Goal: Task Accomplishment & Management: Complete application form

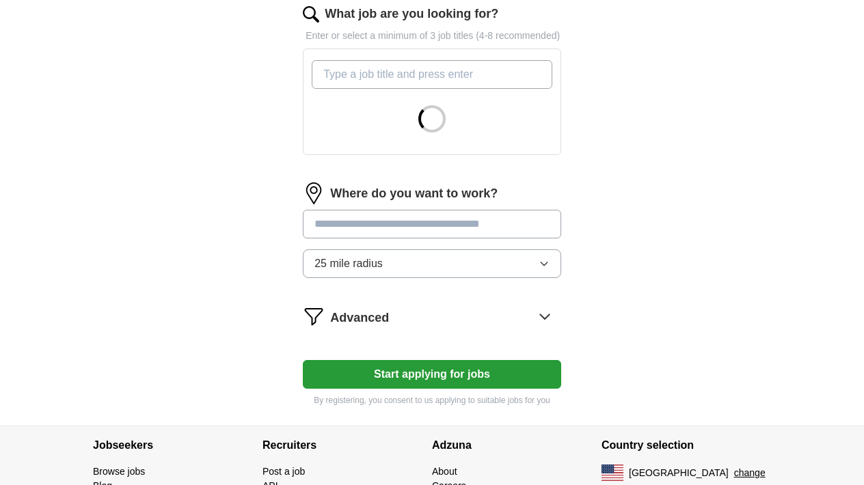
scroll to position [475, 0]
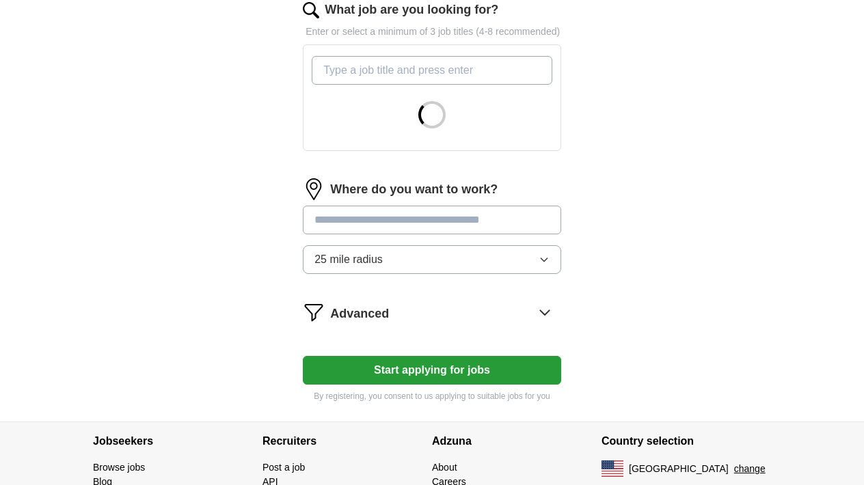
click at [425, 385] on button "Start applying for jobs" at bounding box center [432, 370] width 258 height 29
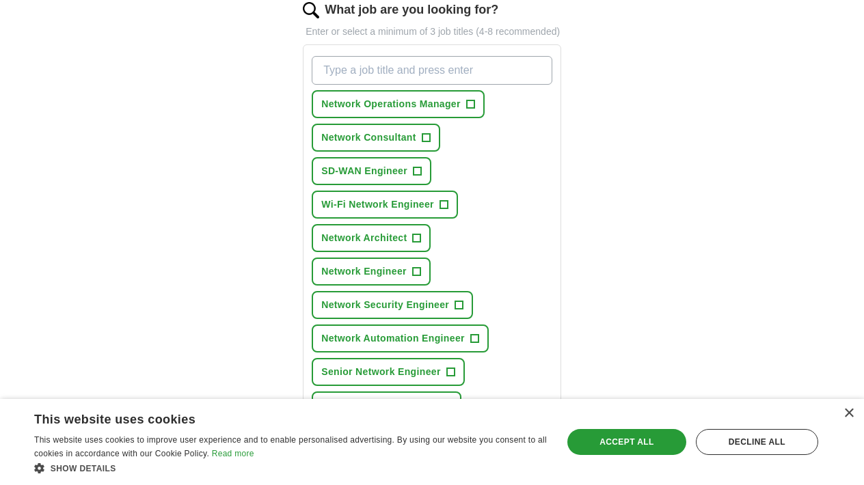
type input "n"
type input "network engineer"
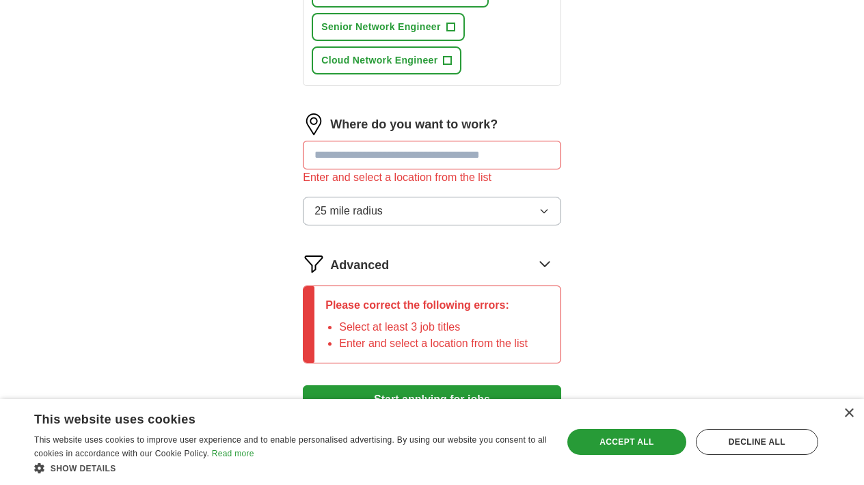
scroll to position [858, 0]
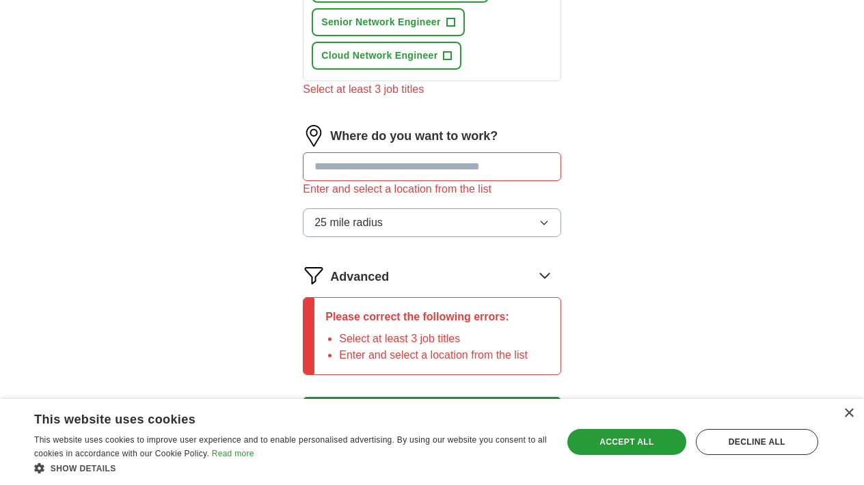
click at [411, 167] on input "text" at bounding box center [432, 166] width 258 height 29
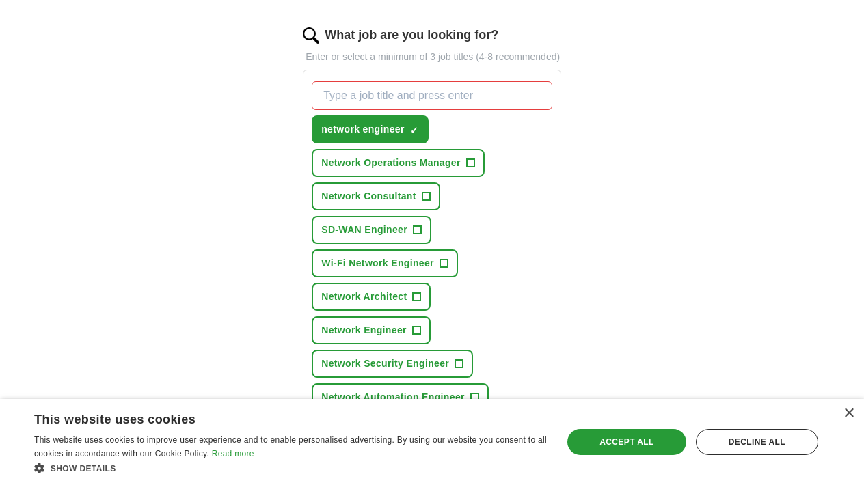
scroll to position [455, 0]
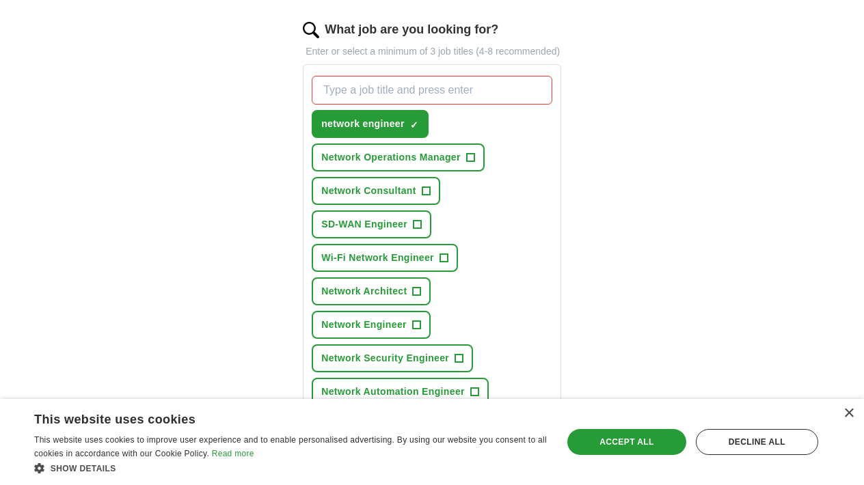
click at [419, 230] on span "+" at bounding box center [417, 224] width 8 height 11
click at [443, 264] on span "+" at bounding box center [443, 258] width 8 height 11
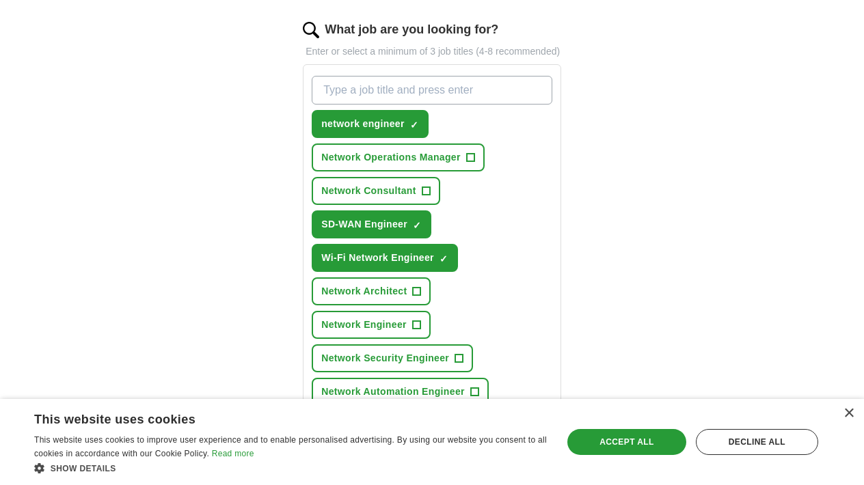
click at [424, 197] on span "+" at bounding box center [426, 191] width 8 height 11
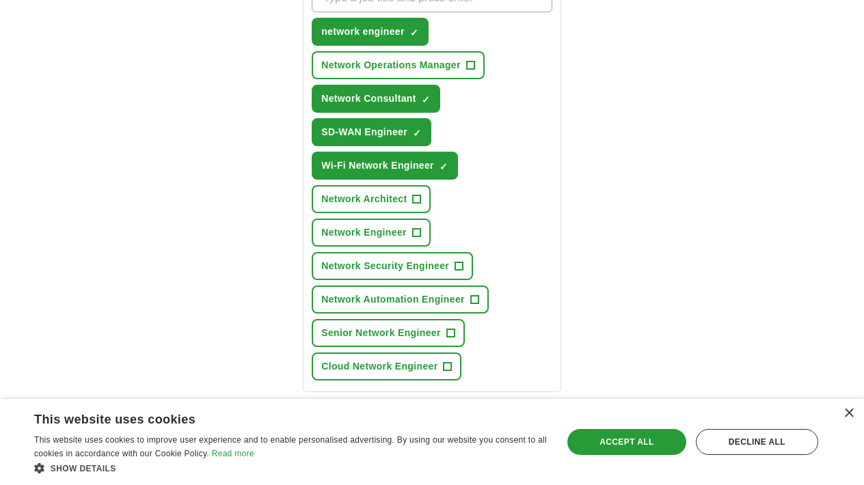
scroll to position [562, 0]
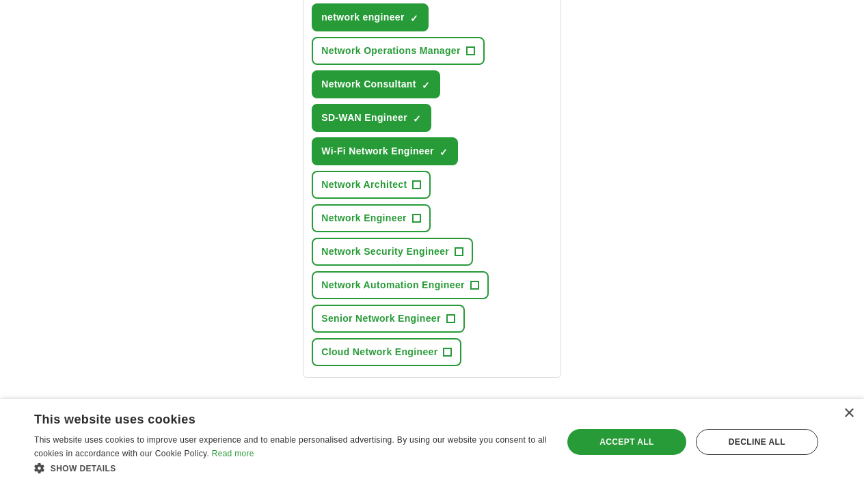
click at [420, 224] on span "+" at bounding box center [416, 218] width 8 height 11
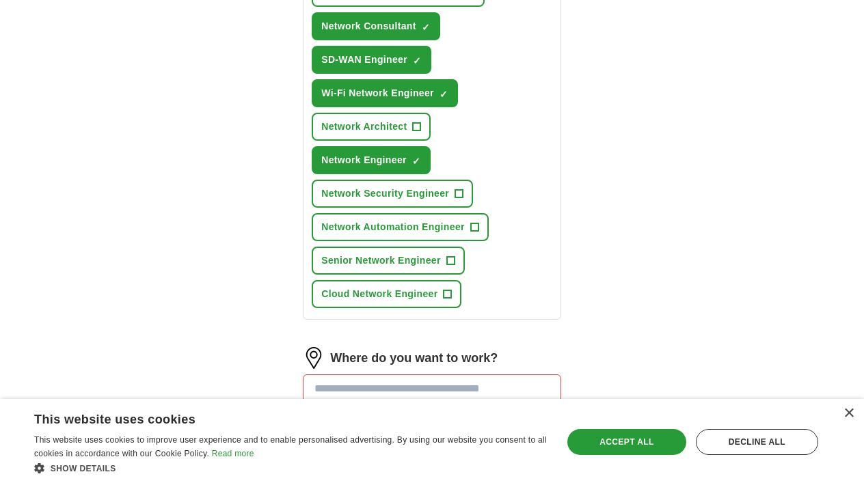
scroll to position [638, 0]
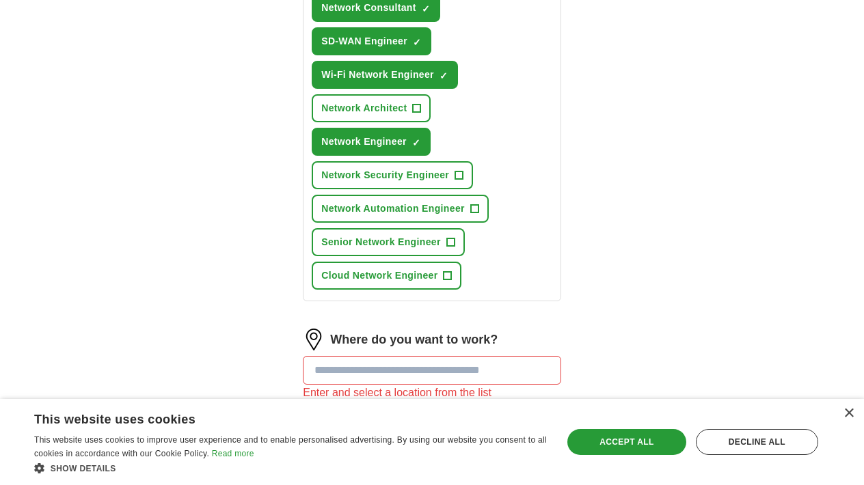
click at [463, 181] on span "+" at bounding box center [459, 175] width 8 height 11
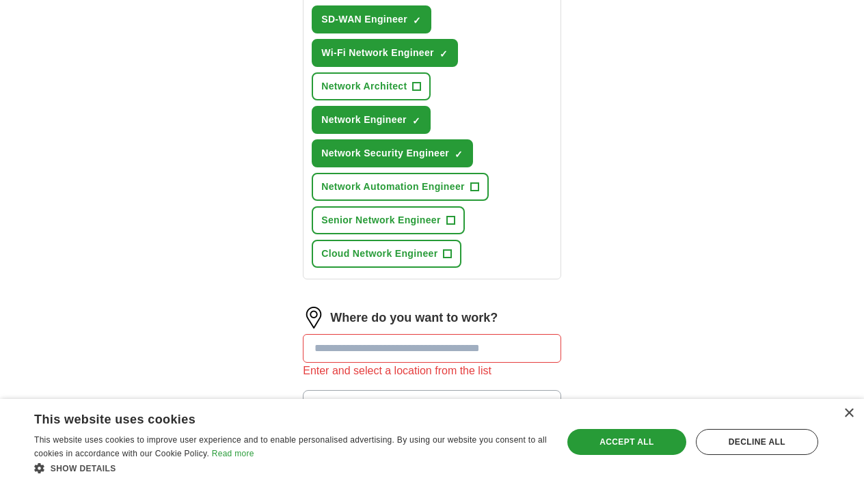
scroll to position [676, 0]
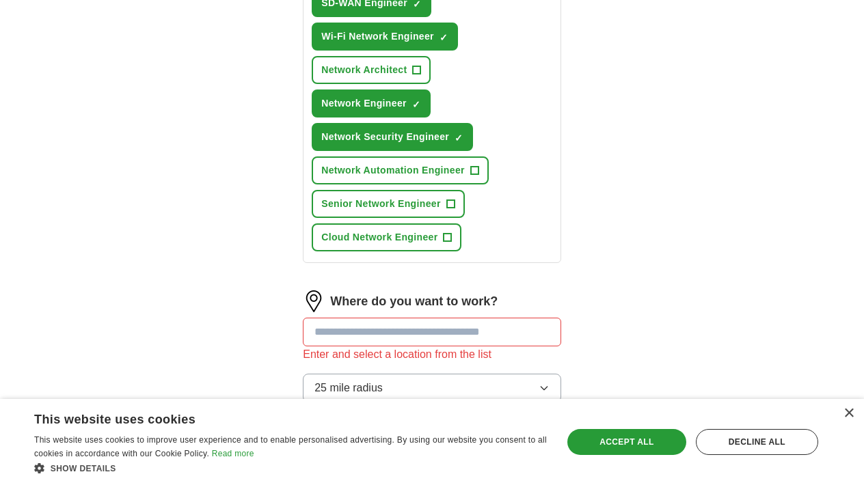
click at [476, 176] on span "+" at bounding box center [474, 170] width 8 height 11
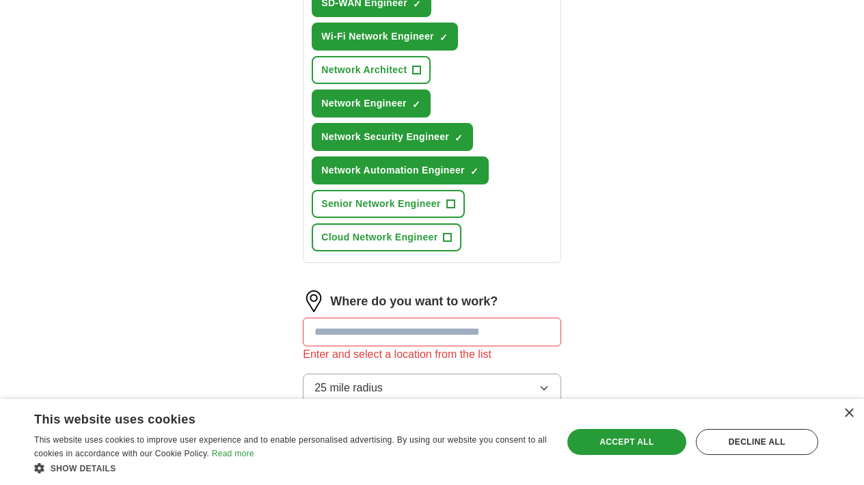
click at [449, 210] on span "+" at bounding box center [450, 204] width 8 height 11
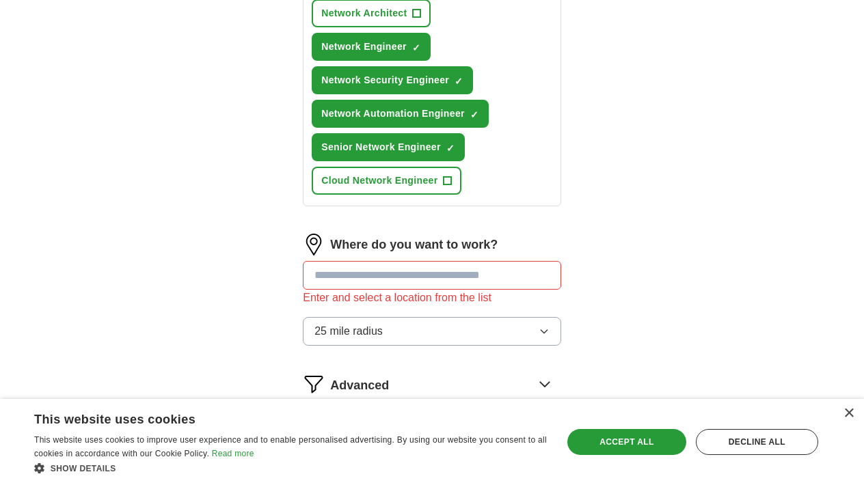
scroll to position [751, 0]
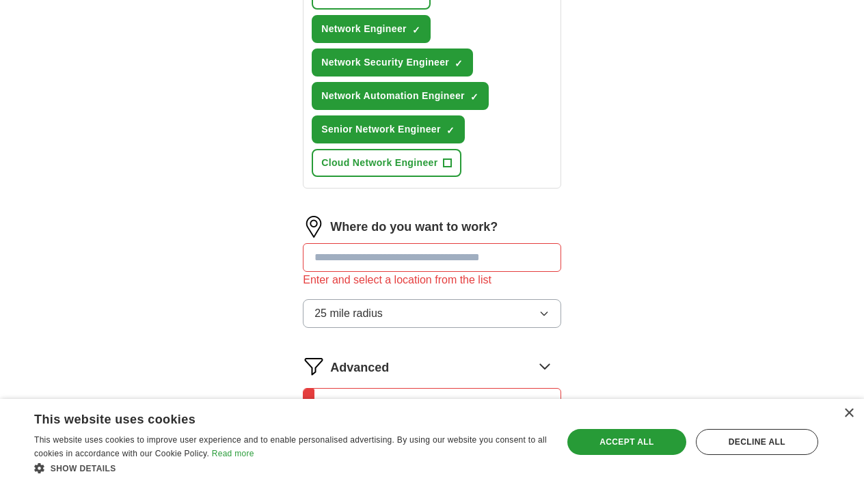
click at [449, 169] on span "+" at bounding box center [447, 163] width 8 height 11
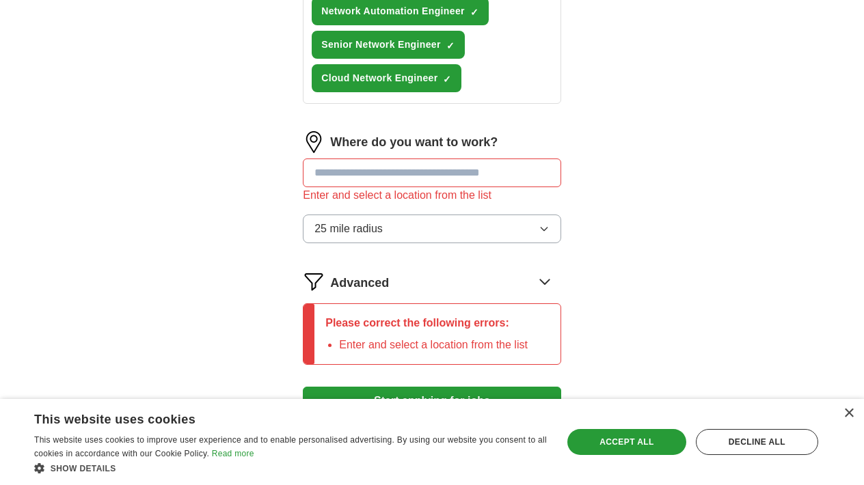
scroll to position [853, 0]
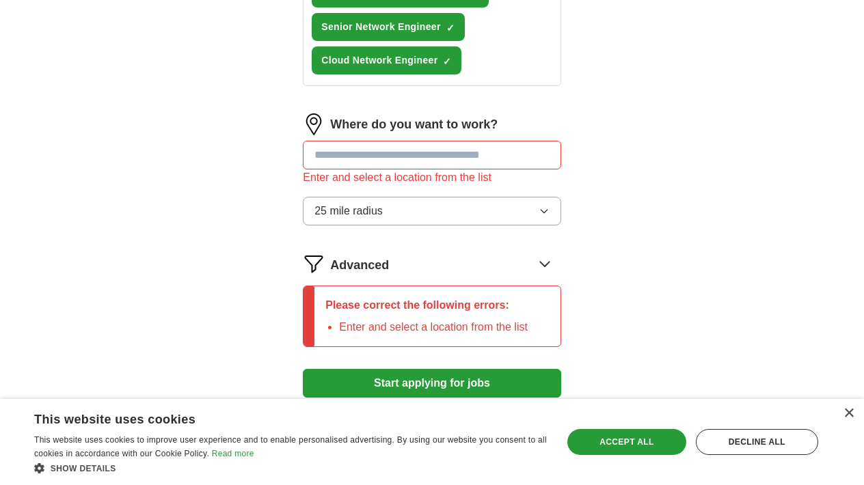
click at [423, 169] on input "text" at bounding box center [432, 155] width 258 height 29
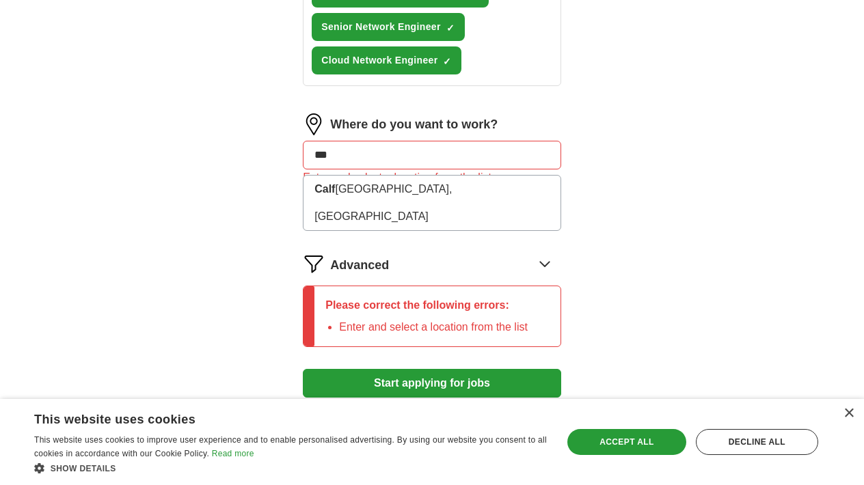
type input "****"
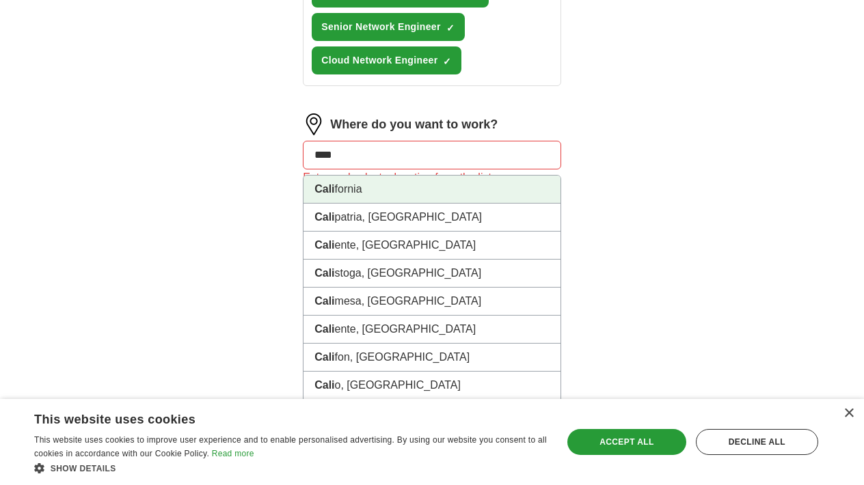
click at [400, 194] on li "Cali fornia" at bounding box center [431, 190] width 257 height 28
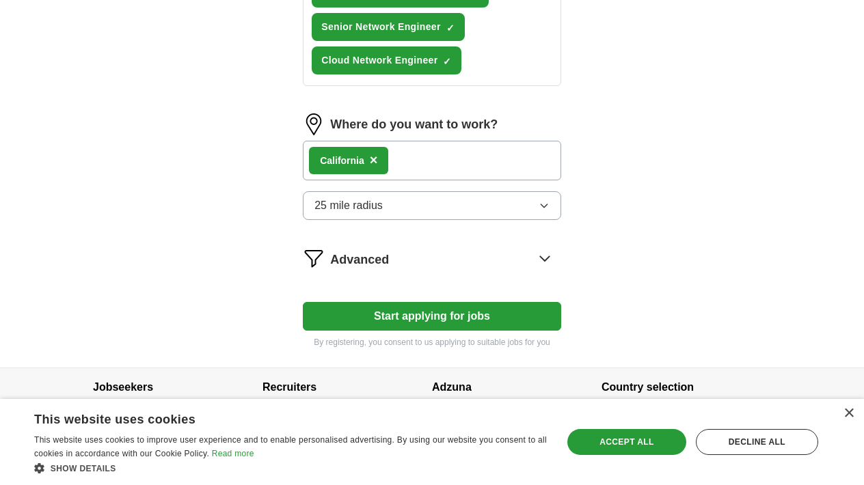
click at [407, 180] on div "Cali fornia ×" at bounding box center [432, 161] width 258 height 40
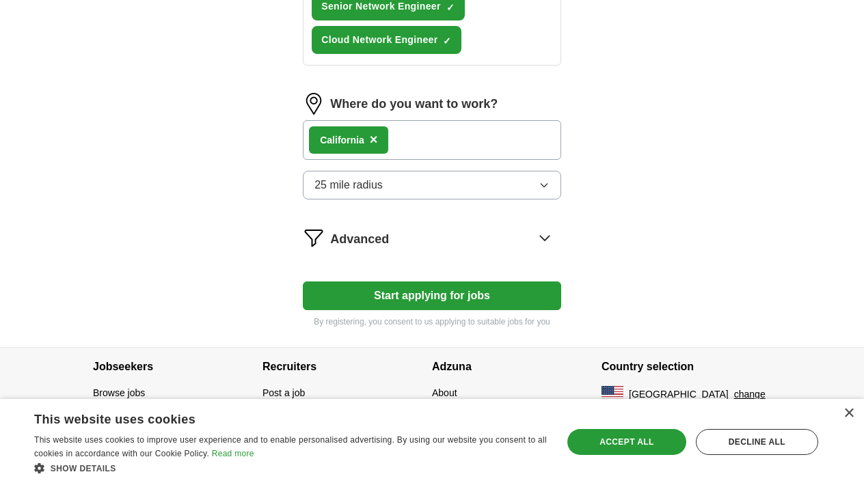
click at [413, 287] on button "Start applying for jobs" at bounding box center [432, 296] width 258 height 29
select select "**"
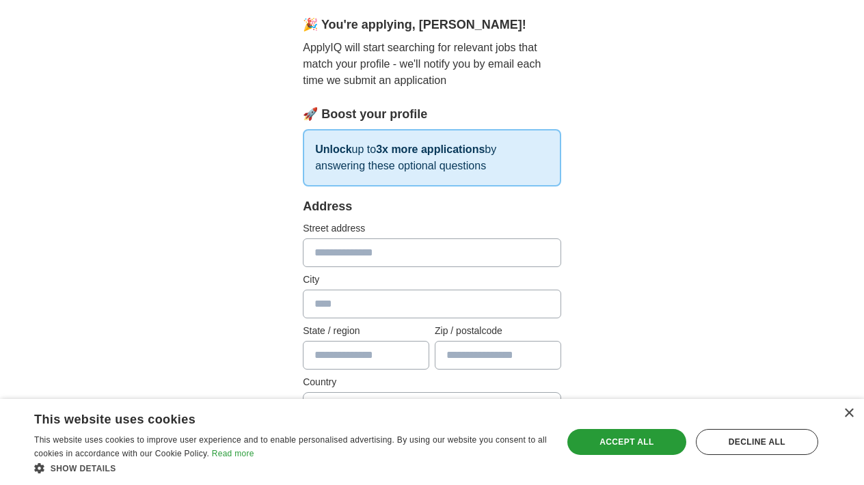
scroll to position [0, 0]
